Goal: Task Accomplishment & Management: Manage account settings

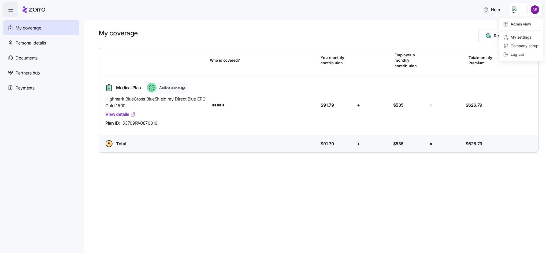
click at [521, 10] on html "Help My coverage Personal details Documents Partners hub Payments My coverage R…" at bounding box center [273, 125] width 546 height 250
click at [520, 26] on div "Admin view" at bounding box center [517, 24] width 28 height 6
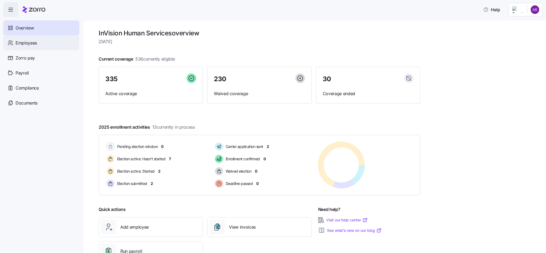
click at [27, 46] on span "Employees" at bounding box center [26, 43] width 21 height 7
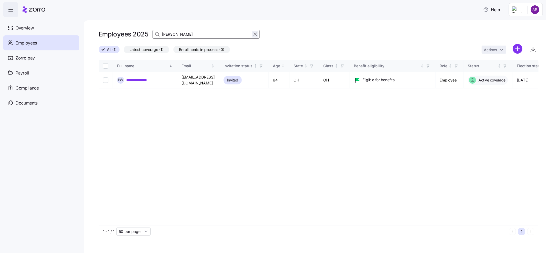
click at [253, 34] on icon "button" at bounding box center [255, 34] width 6 height 6
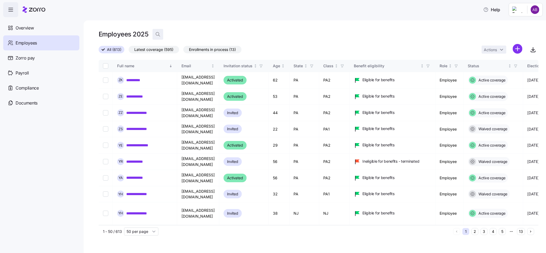
click at [157, 35] on icon "button" at bounding box center [157, 34] width 5 height 5
click at [196, 34] on input at bounding box center [206, 34] width 107 height 9
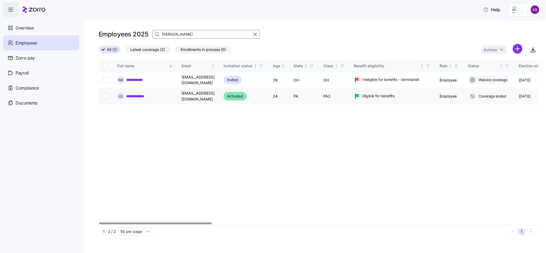
type input "sanchez"
click at [138, 94] on link "**********" at bounding box center [139, 96] width 26 height 5
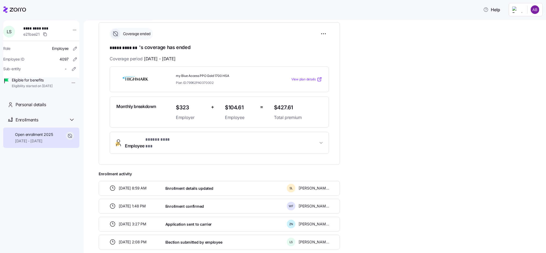
scroll to position [61, 0]
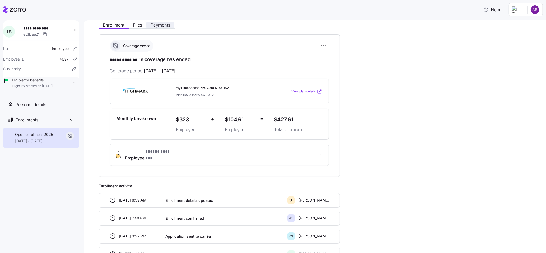
click at [153, 24] on span "Payments" at bounding box center [161, 25] width 20 height 4
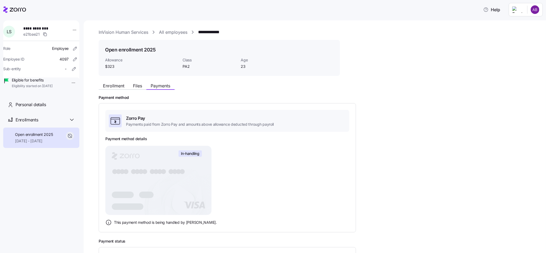
click at [176, 31] on link "All employees" at bounding box center [173, 32] width 28 height 7
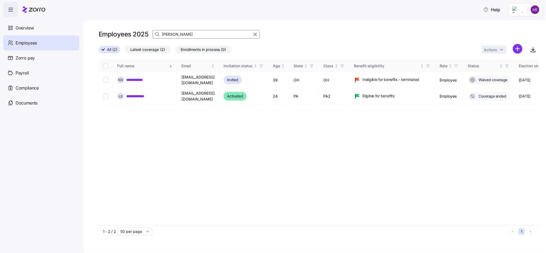
drag, startPoint x: 177, startPoint y: 37, endPoint x: 160, endPoint y: 34, distance: 17.6
click at [160, 34] on div "sanchez" at bounding box center [206, 34] width 107 height 9
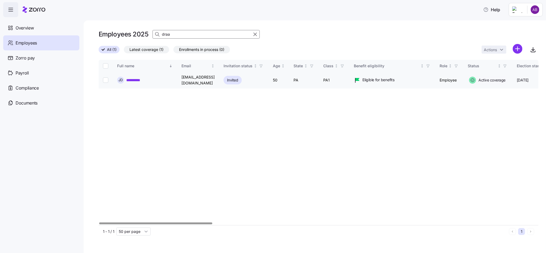
type input "draa"
click at [130, 81] on link "**********" at bounding box center [136, 79] width 20 height 5
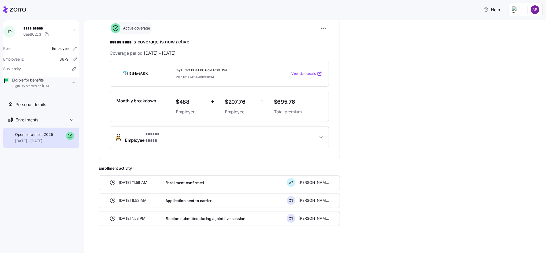
scroll to position [44, 0]
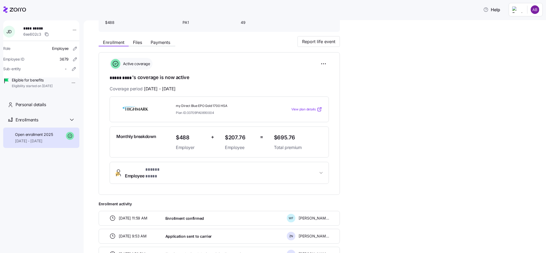
click at [302, 109] on span "View plan details" at bounding box center [303, 109] width 24 height 5
